Goal: Task Accomplishment & Management: Manage account settings

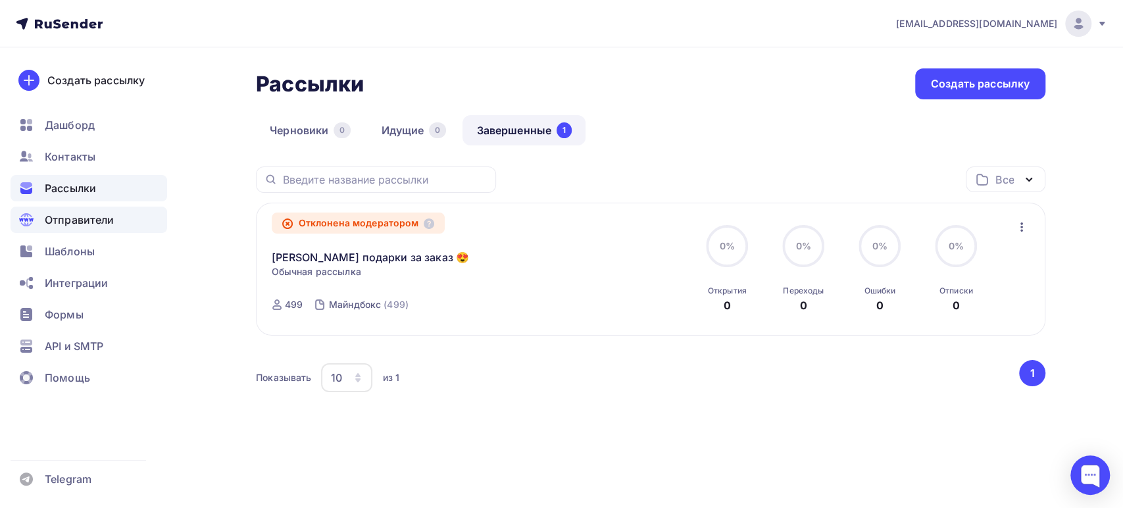
click at [63, 219] on span "Отправители" at bounding box center [80, 220] width 70 height 16
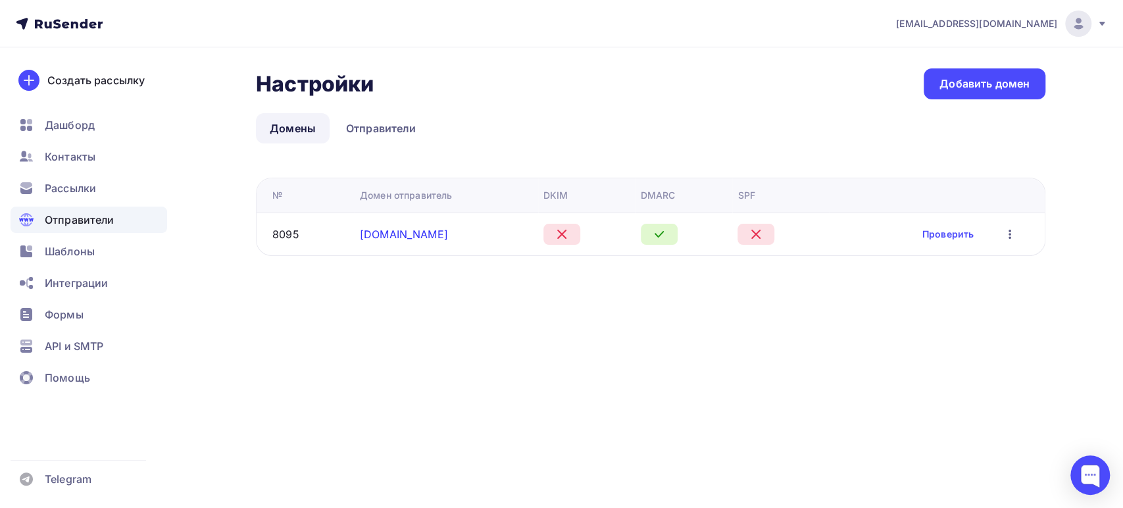
click at [374, 233] on link "[DOMAIN_NAME]" at bounding box center [404, 234] width 88 height 13
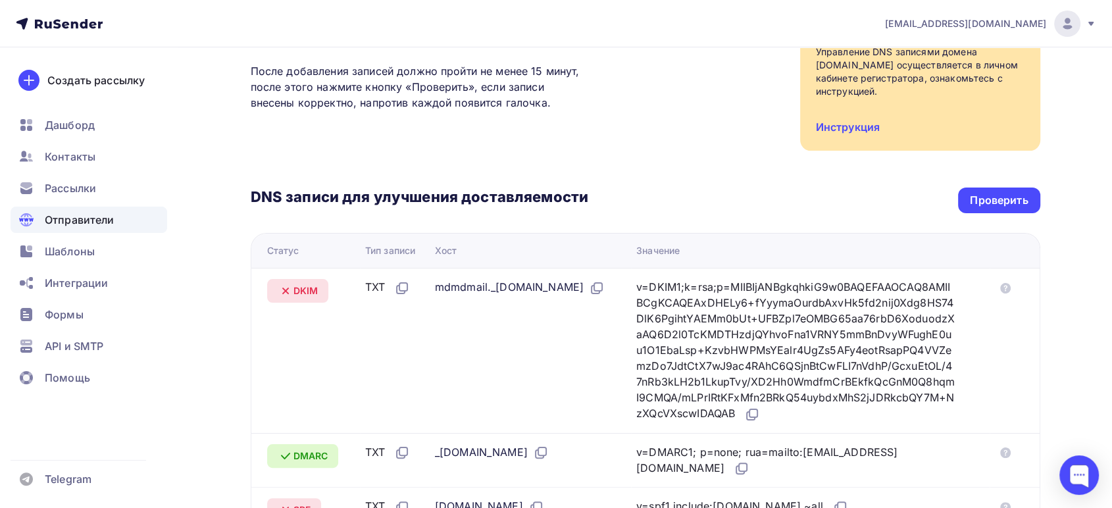
scroll to position [219, 0]
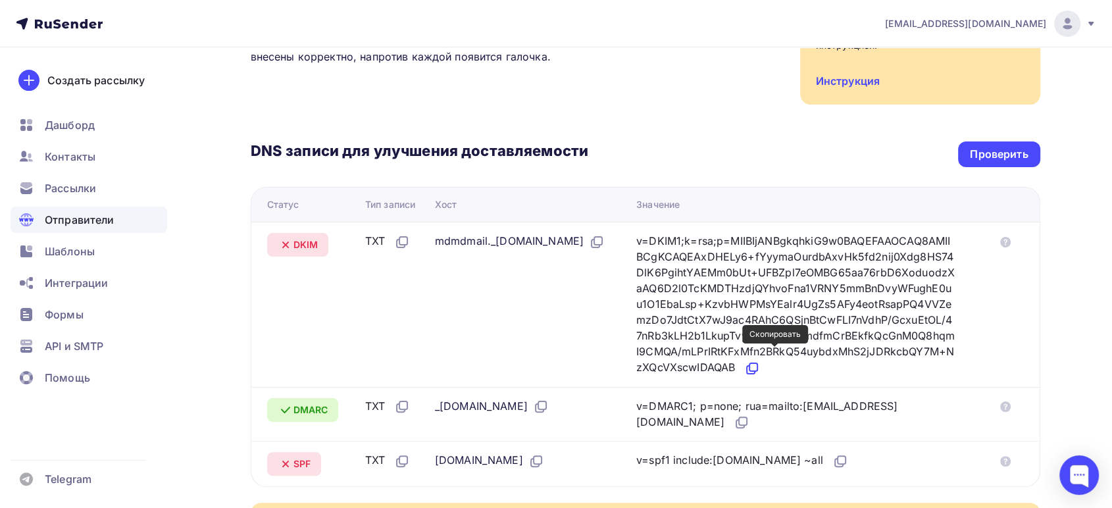
click at [760, 360] on icon at bounding box center [752, 368] width 16 height 16
click at [242, 430] on div "Назад [DOMAIN_NAME] Не подтвержден Подтверждение домена Подтверждение домена яв…" at bounding box center [556, 273] width 1078 height 891
click at [832, 453] on icon at bounding box center [840, 461] width 16 height 16
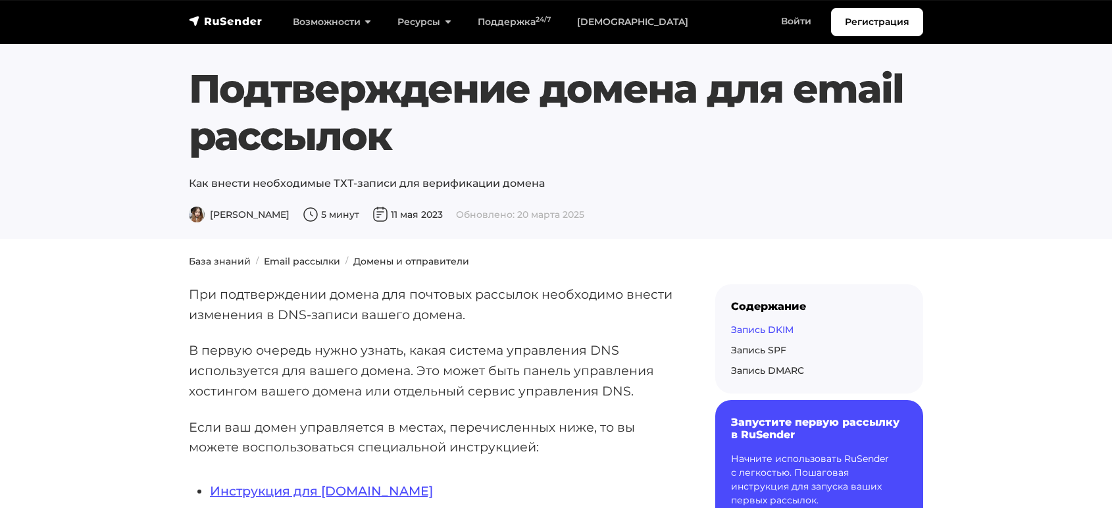
scroll to position [2192, 0]
